Goal: Submit feedback/report problem: Leave review/rating

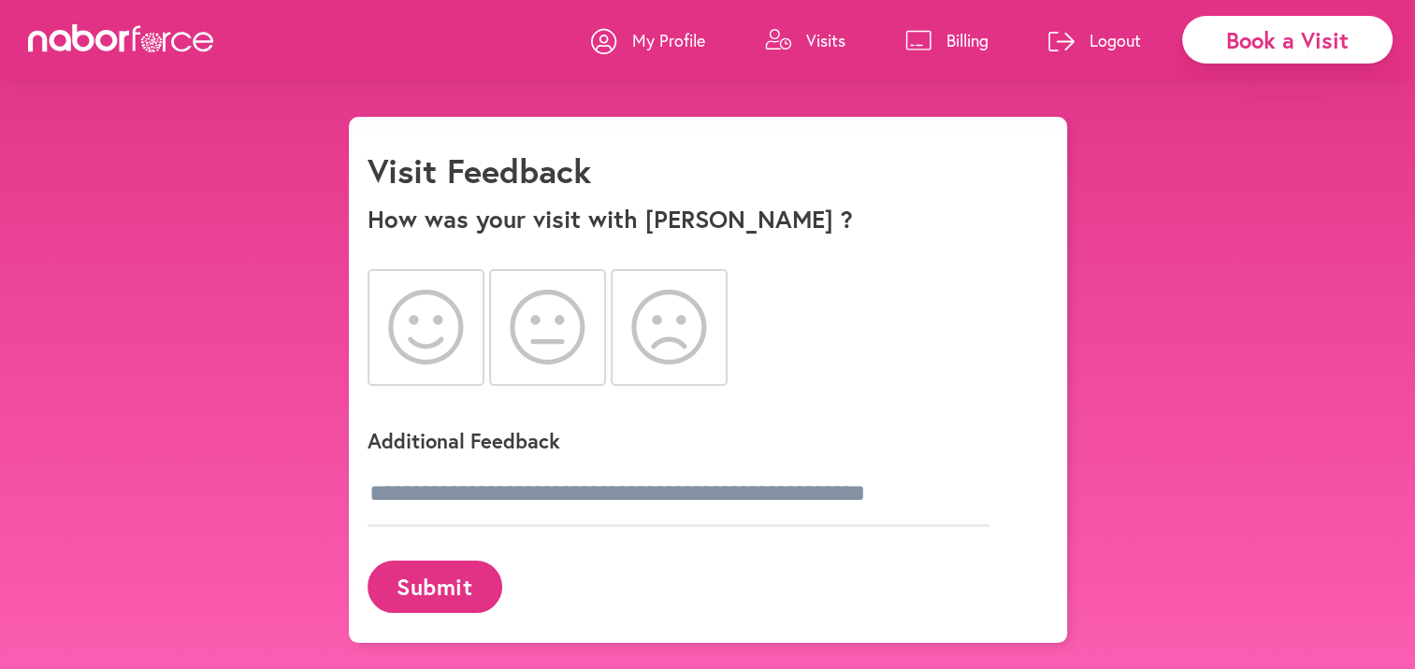
click at [412, 309] on icon at bounding box center [426, 327] width 76 height 75
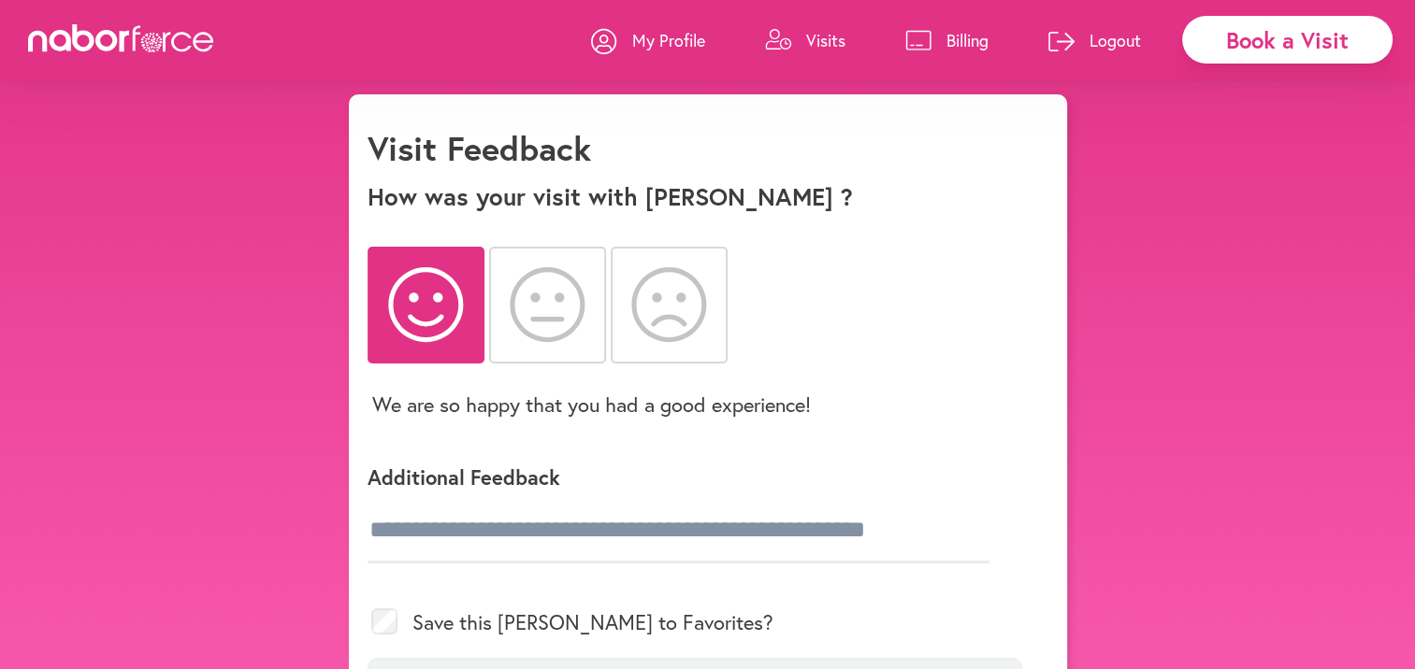
scroll to position [93, 0]
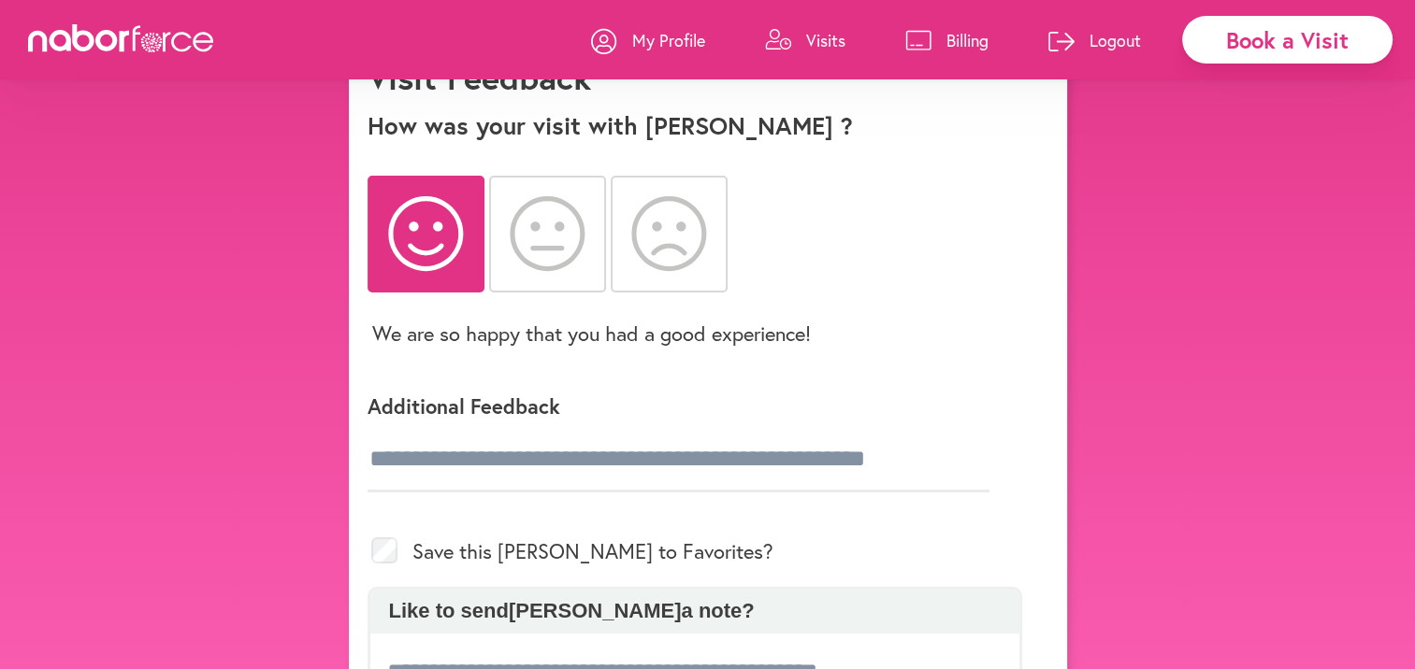
click at [688, 549] on div "Save this [PERSON_NAME] to Favorites?" at bounding box center [694, 551] width 654 height 72
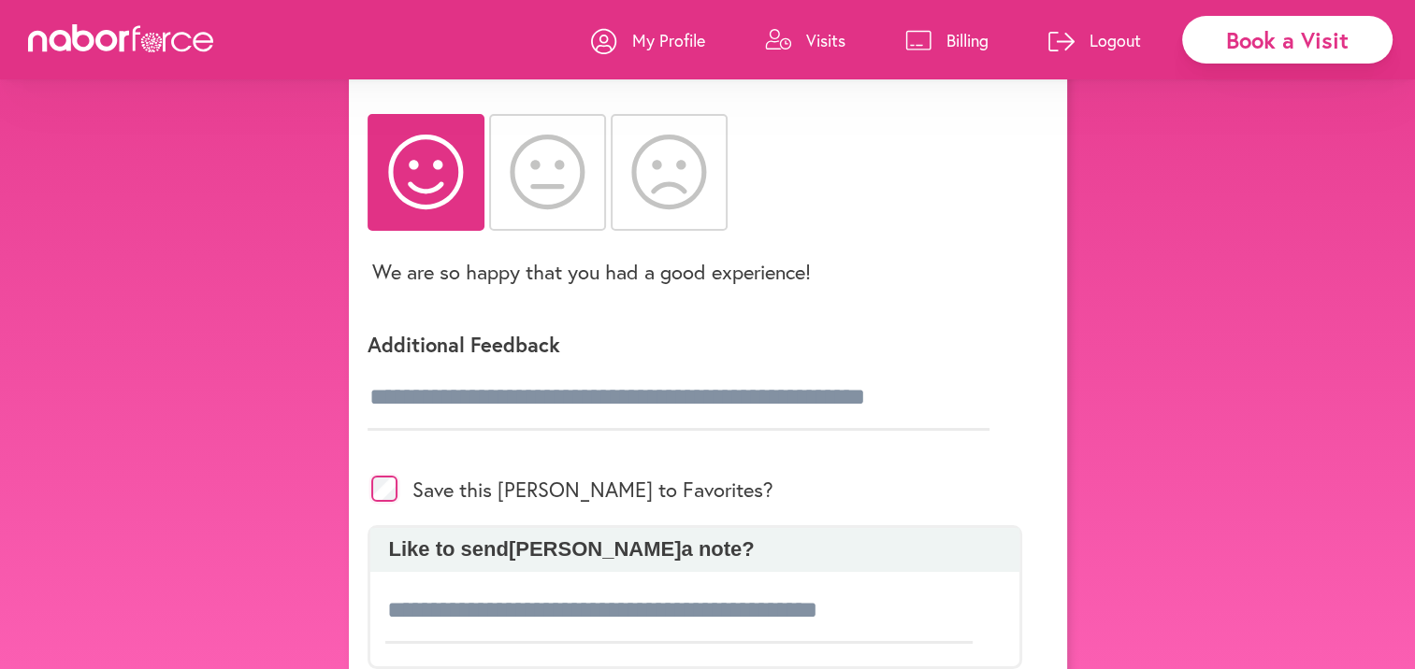
scroll to position [187, 0]
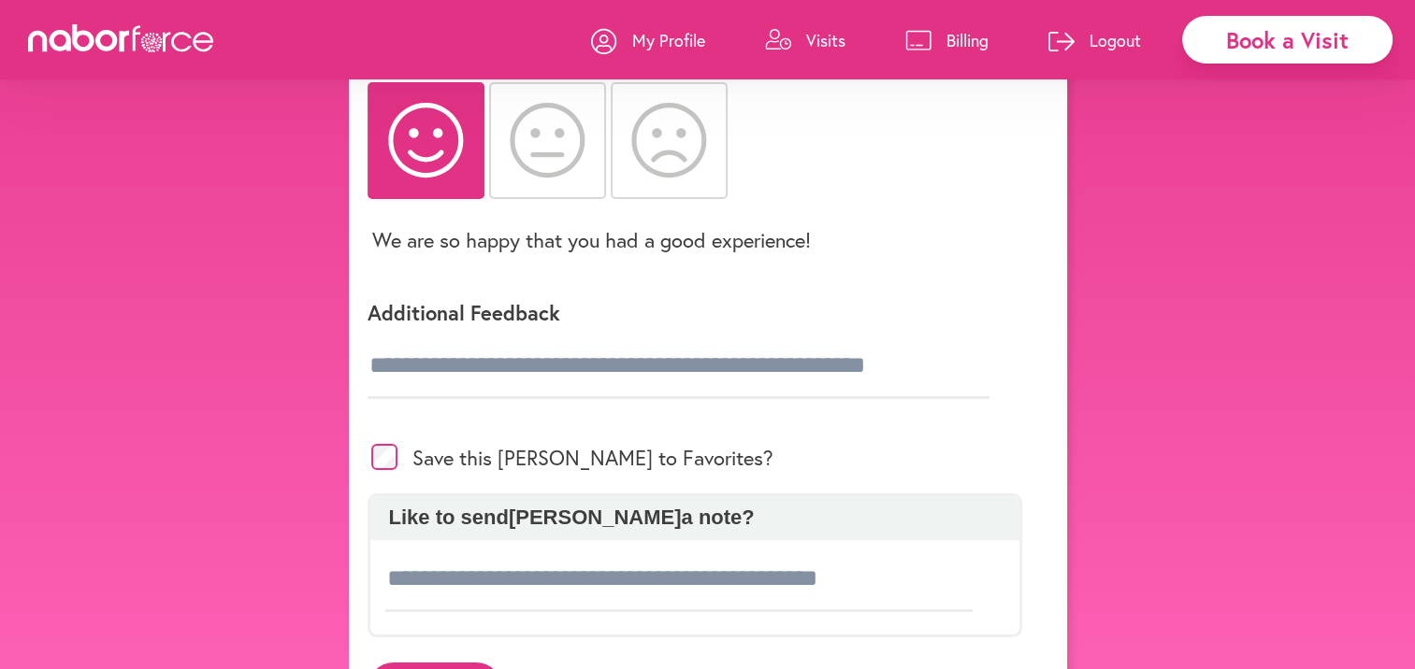
click at [373, 401] on div "Additional Feedback" at bounding box center [694, 345] width 654 height 152
click at [378, 396] on input "text" at bounding box center [678, 366] width 622 height 65
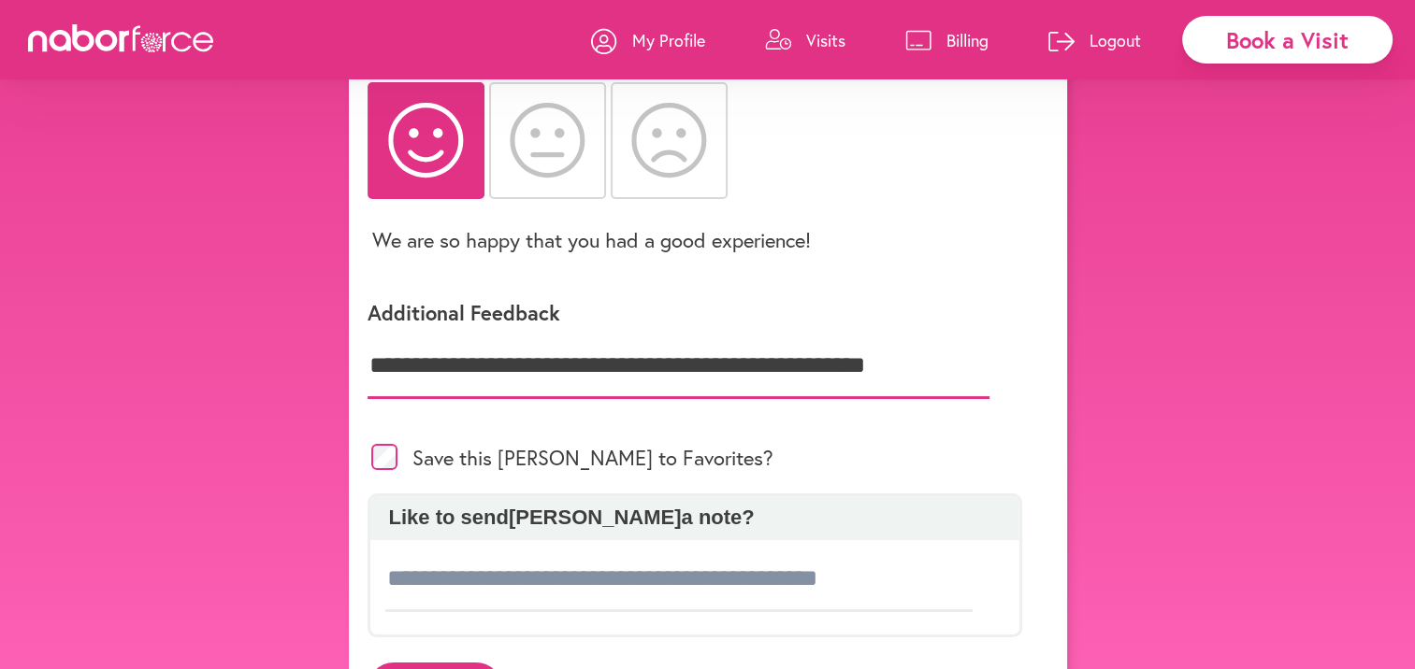
scroll to position [280, 0]
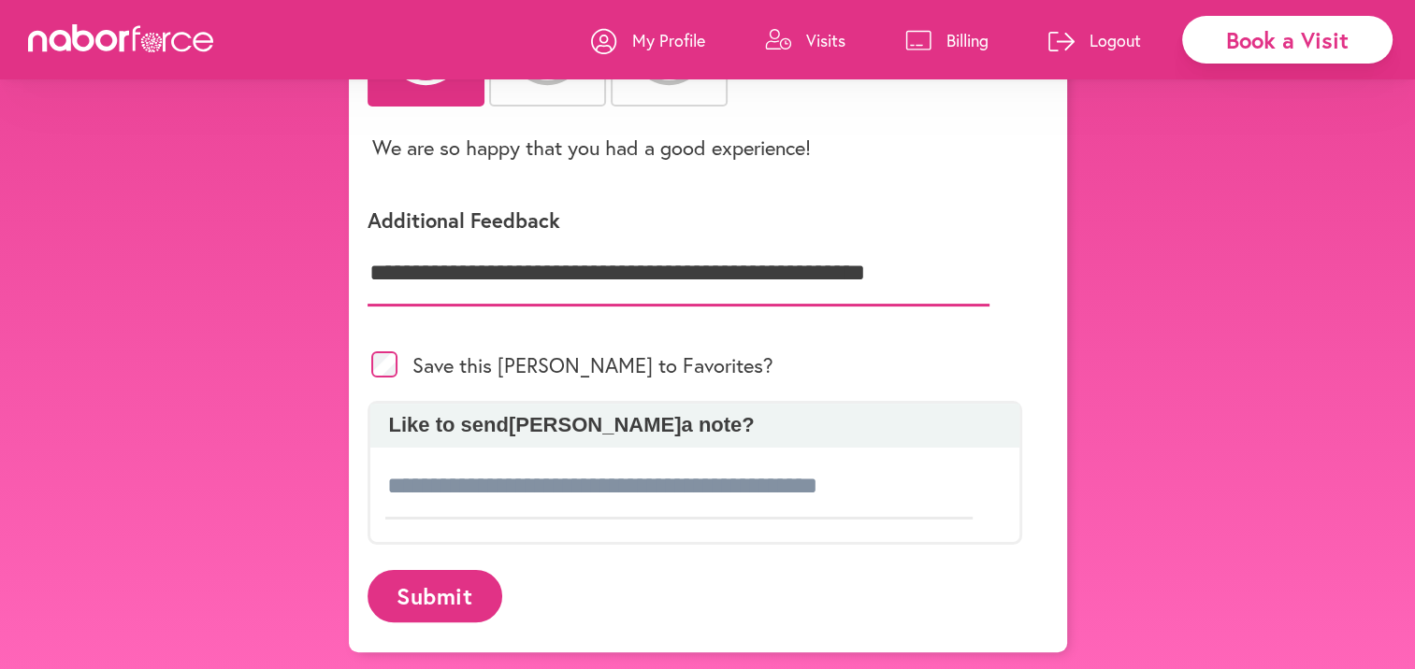
type input "**********"
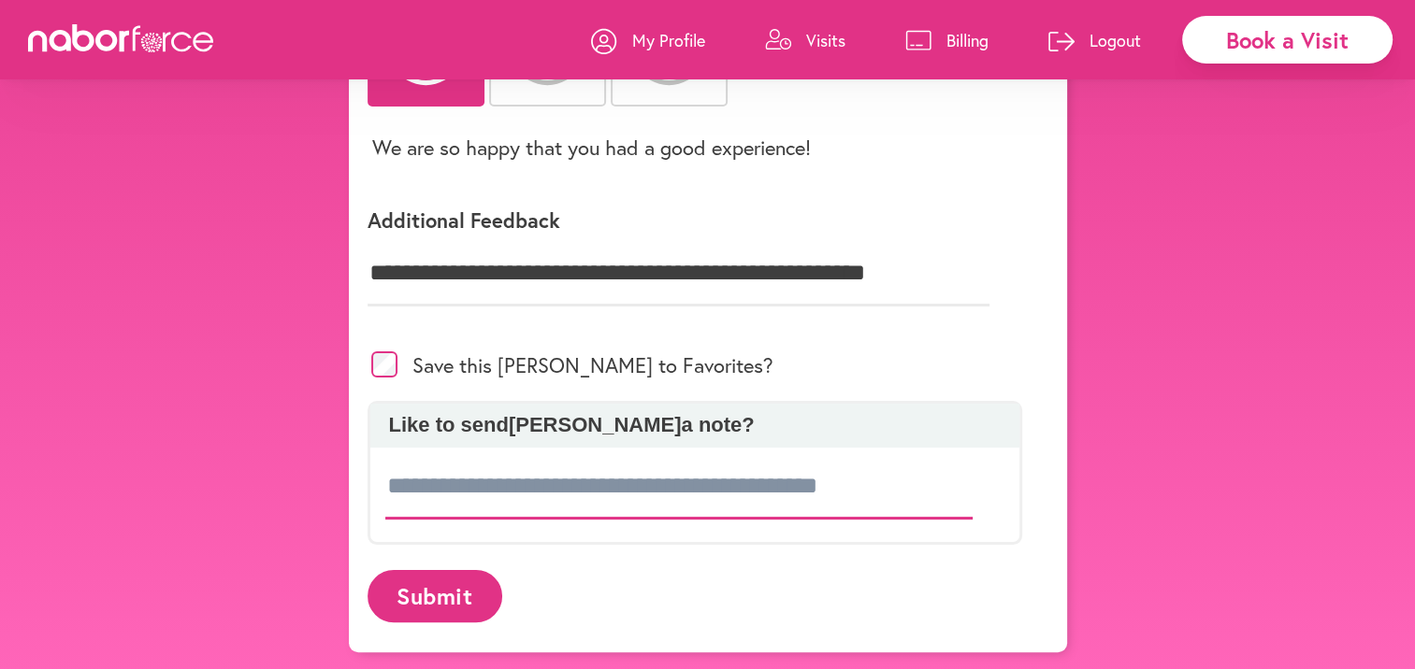
click at [390, 516] on input at bounding box center [679, 486] width 588 height 65
type input "**********"
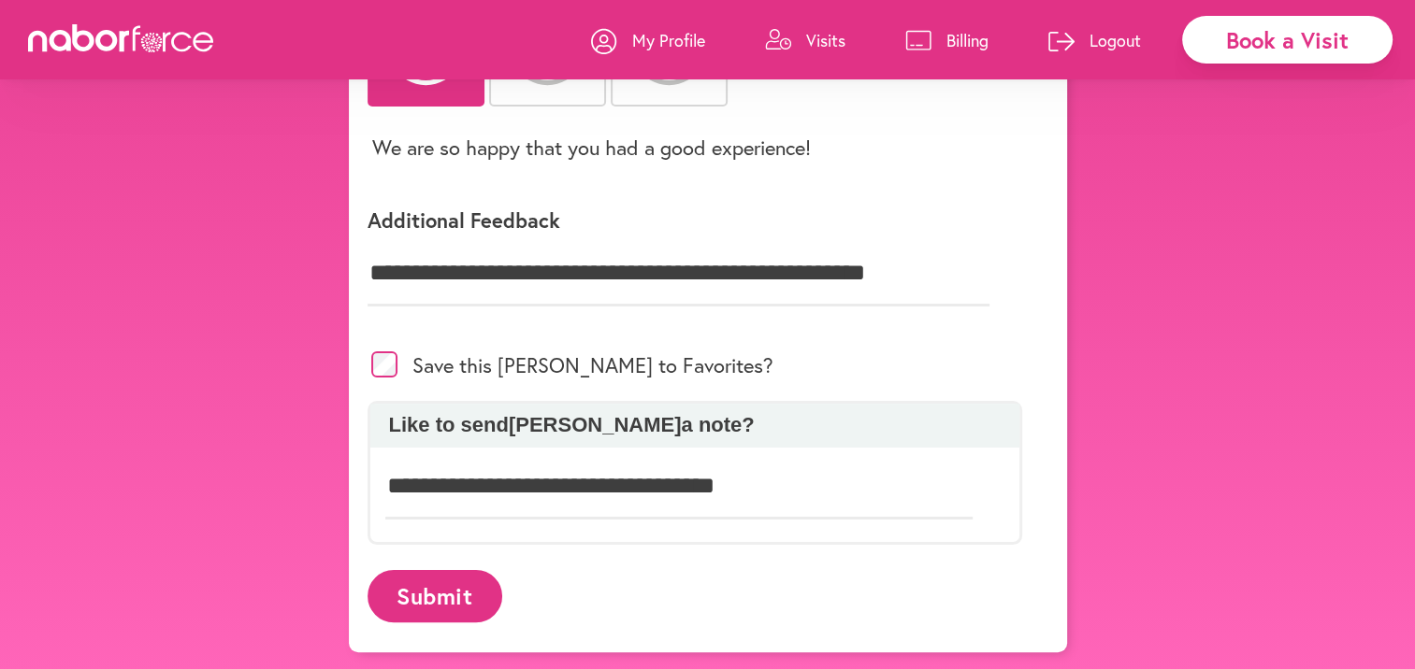
click at [412, 583] on button "Submit" at bounding box center [434, 595] width 135 height 51
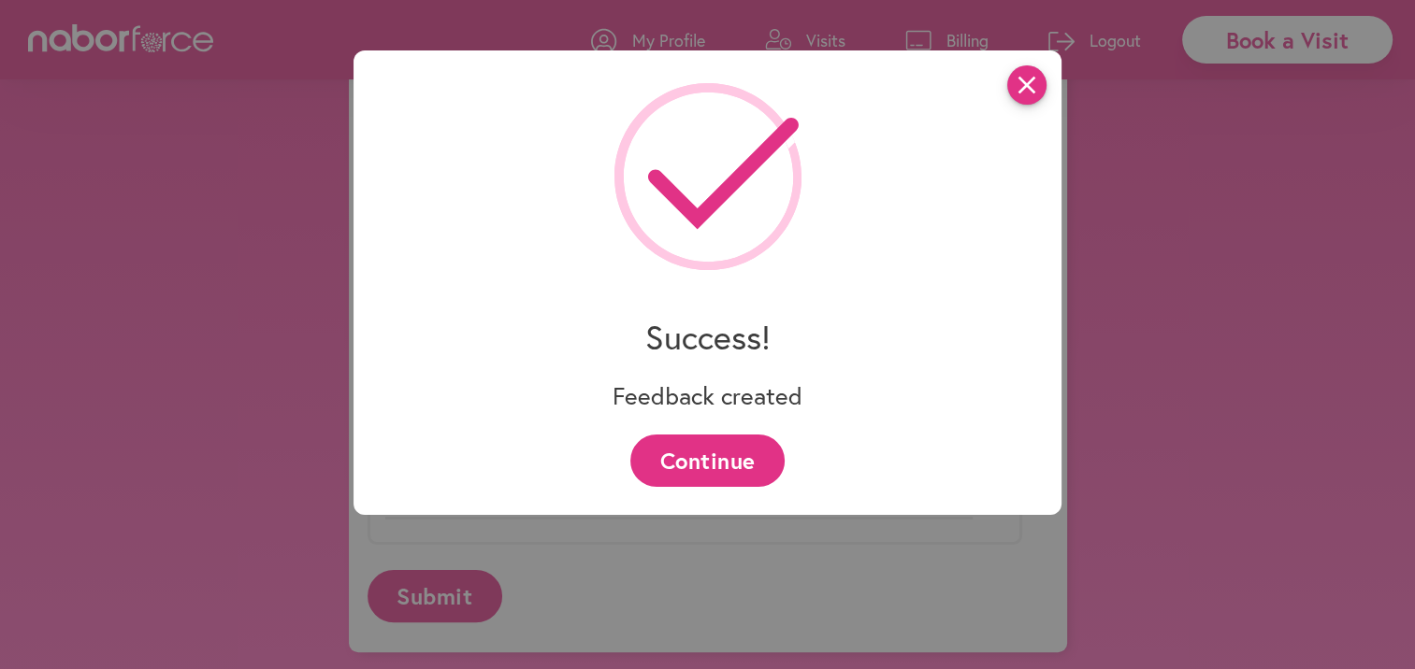
click at [1035, 78] on icon "close" at bounding box center [1026, 84] width 39 height 39
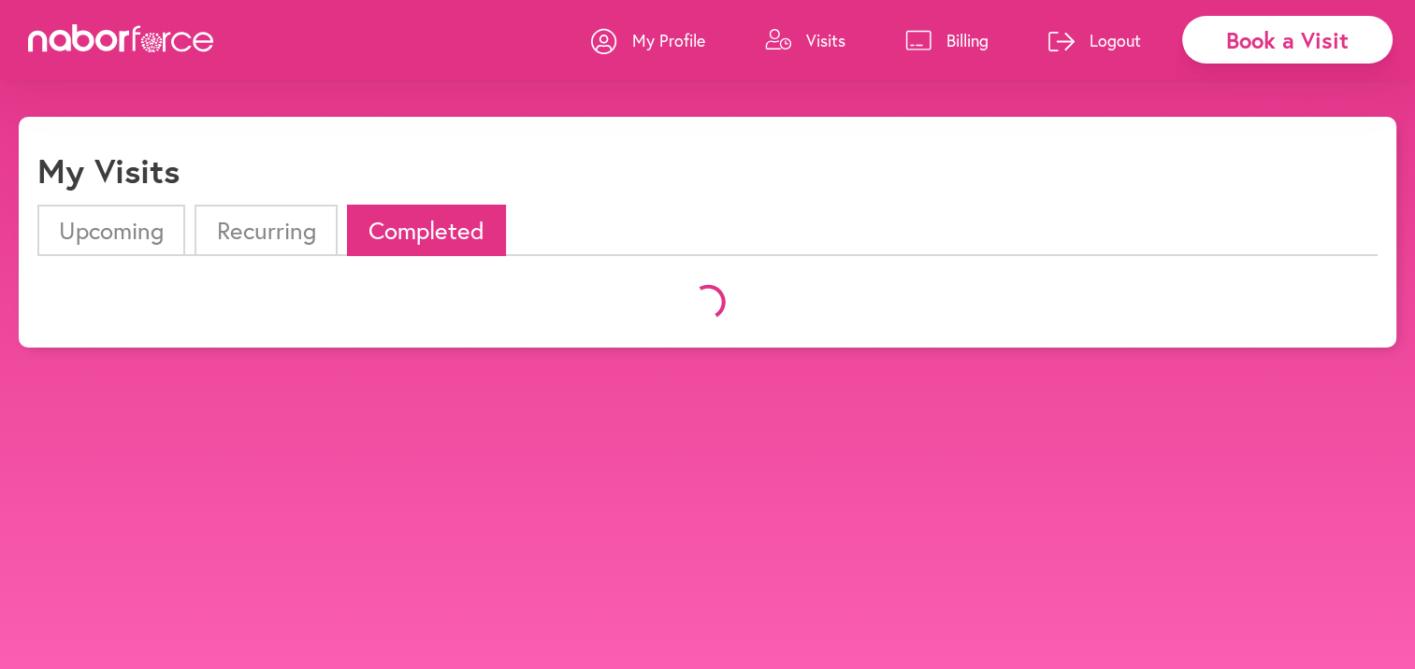
click at [1035, 78] on div "My Profile Visits Billing Logout" at bounding box center [875, 39] width 568 height 79
